Goal: Navigation & Orientation: Find specific page/section

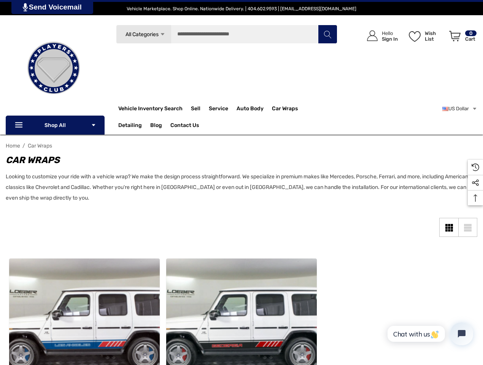
click at [242, 183] on p "Looking to customize your ride with a vehicle wrap? We make the design process …" at bounding box center [238, 188] width 464 height 32
click at [143, 34] on span "All Categories" at bounding box center [142, 34] width 33 height 6
click at [171, 60] on div "Search All Categories Icon Arrow Down Icon Arrow Down Icon Arrow Up Icon Arrow …" at bounding box center [226, 65] width 221 height 81
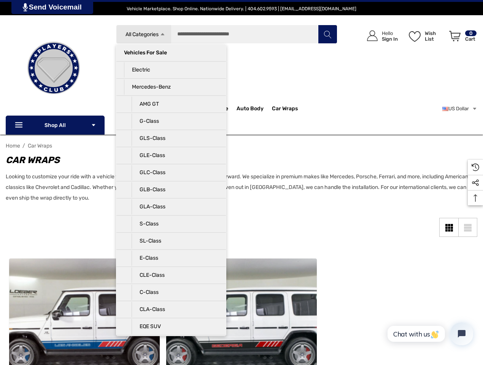
click at [171, 78] on li "Electric" at bounding box center [171, 70] width 110 height 17
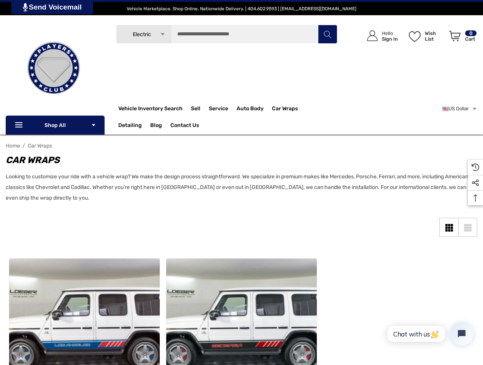
click at [171, 95] on li "Mercedes-Benz" at bounding box center [171, 94] width 110 height 17
click at [227, 34] on input "Search" at bounding box center [226, 34] width 221 height 19
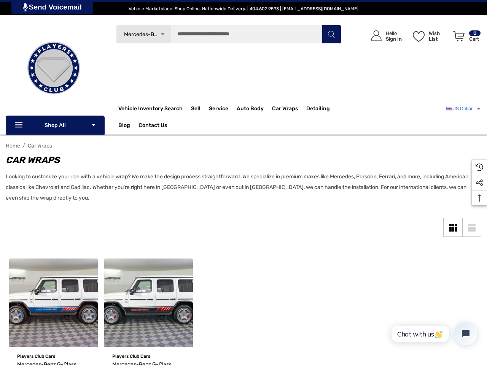
click at [459, 109] on link "US Dollar" at bounding box center [463, 108] width 35 height 15
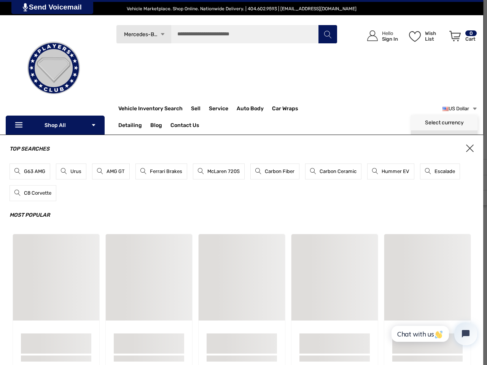
click at [449, 227] on div "Top Searches G63 AMG Urus AMG GT Ferrari Brakes McLaren 720S Carbon Fiber Carbo…" at bounding box center [241, 268] width 483 height 266
click at [468, 227] on div "Top Searches G63 AMG Urus AMG GT Ferrari Brakes McLaren 720S Carbon Fiber Carbo…" at bounding box center [241, 268] width 483 height 266
click at [475, 198] on div "Top Searches G63 AMG Urus AMG GT Ferrari Brakes McLaren 720S Carbon Fiber Carbo…" at bounding box center [241, 268] width 483 height 266
